Goal: Task Accomplishment & Management: Complete application form

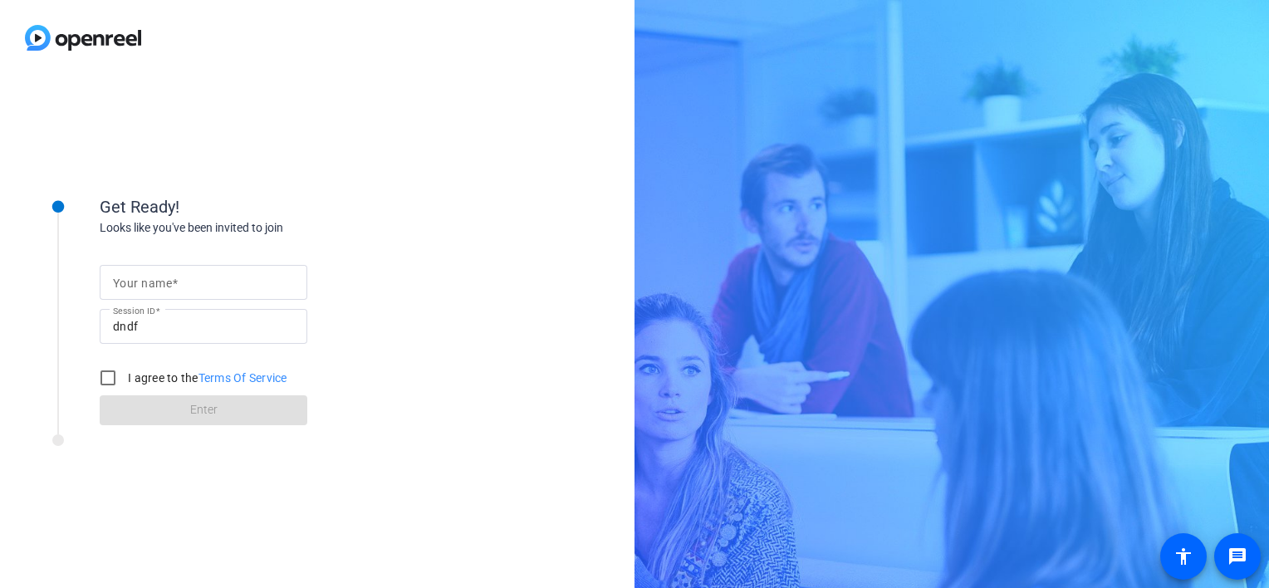
click at [152, 277] on mat-label "Your name" at bounding box center [142, 283] width 59 height 13
click at [152, 276] on input "Your name" at bounding box center [203, 282] width 181 height 20
type input "[PERSON_NAME]"
click at [367, 182] on div "Get Ready! Looks like you've been invited to join Your name [PERSON_NAME] Sessi…" at bounding box center [266, 295] width 332 height 260
click at [114, 374] on input "I agree to the Terms Of Service" at bounding box center [107, 377] width 33 height 33
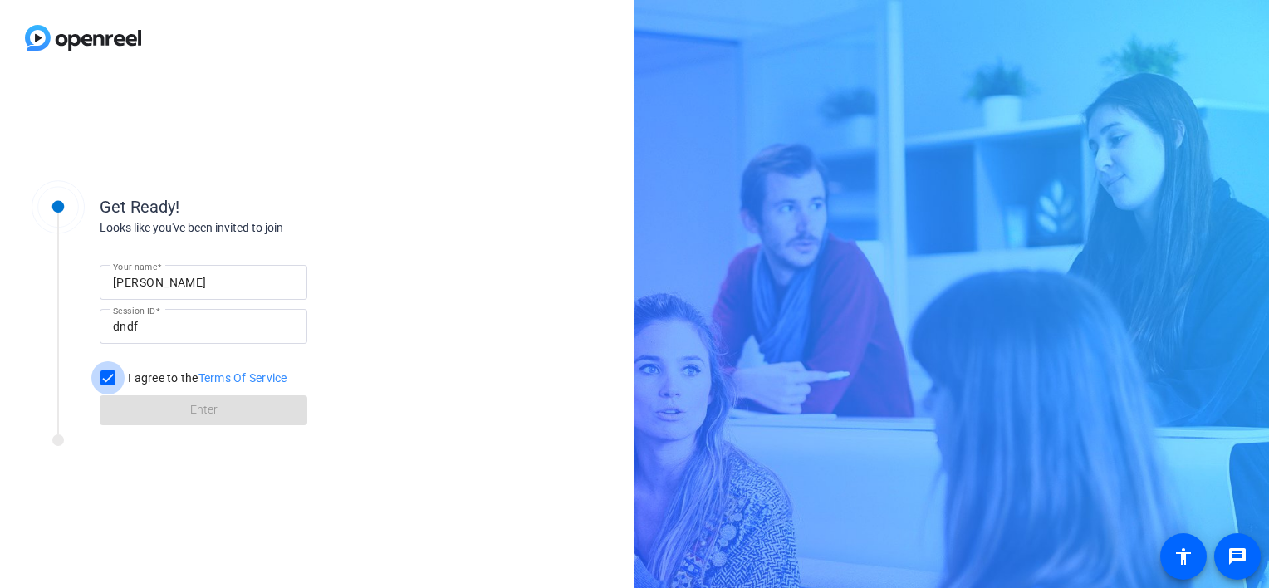
checkbox input "true"
click at [167, 400] on span at bounding box center [204, 410] width 208 height 40
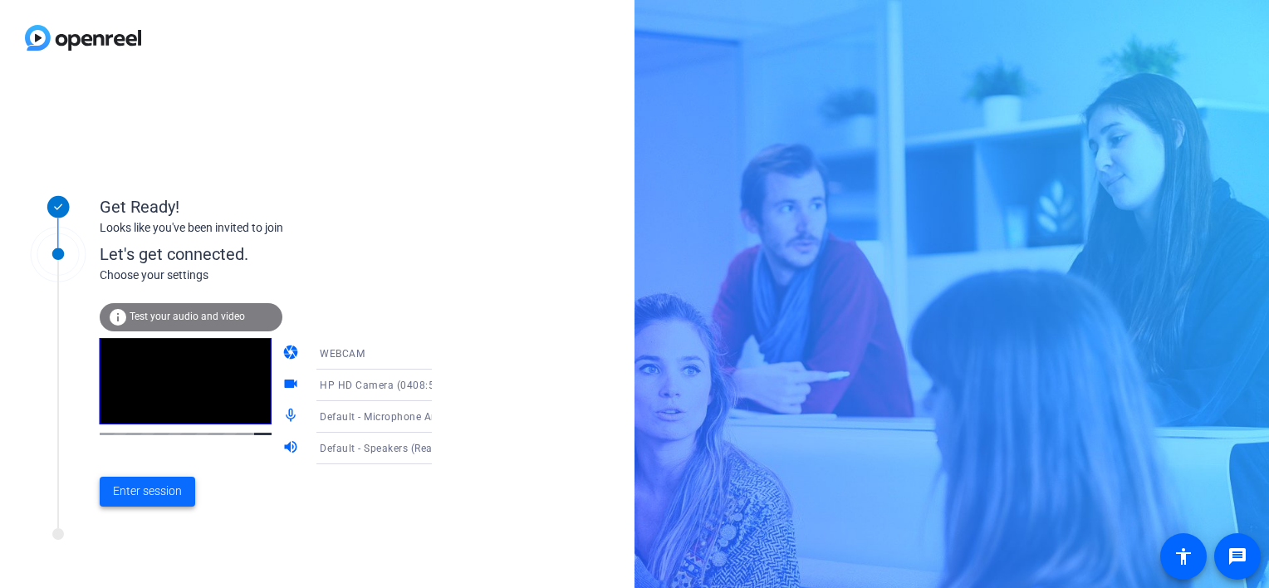
click at [153, 488] on span "Enter session" at bounding box center [147, 491] width 69 height 17
